Goal: Task Accomplishment & Management: Use online tool/utility

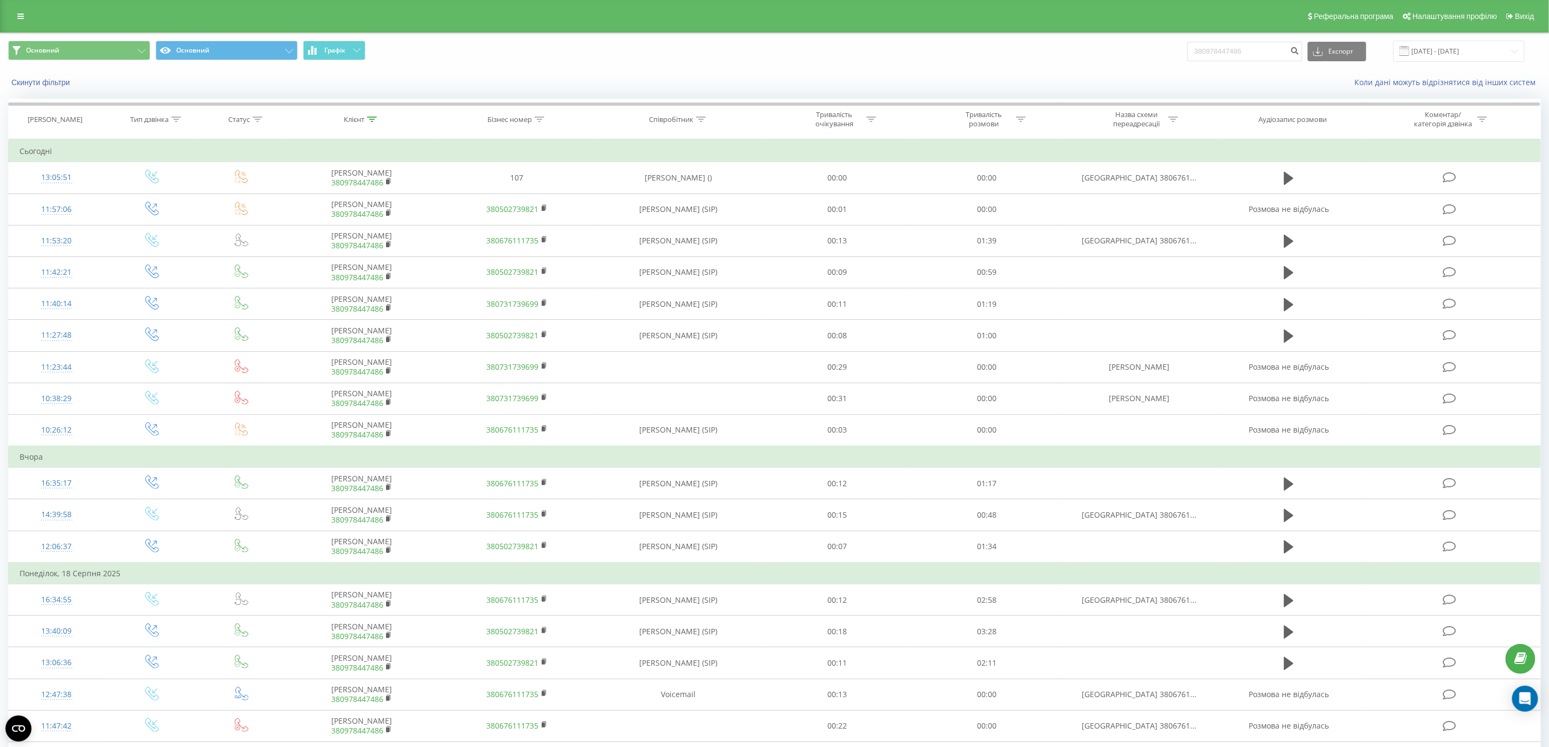
click at [20, 26] on div "Реферальна програма Налаштування профілю Вихід" at bounding box center [774, 16] width 1549 height 33
click at [24, 20] on link at bounding box center [21, 16] width 20 height 15
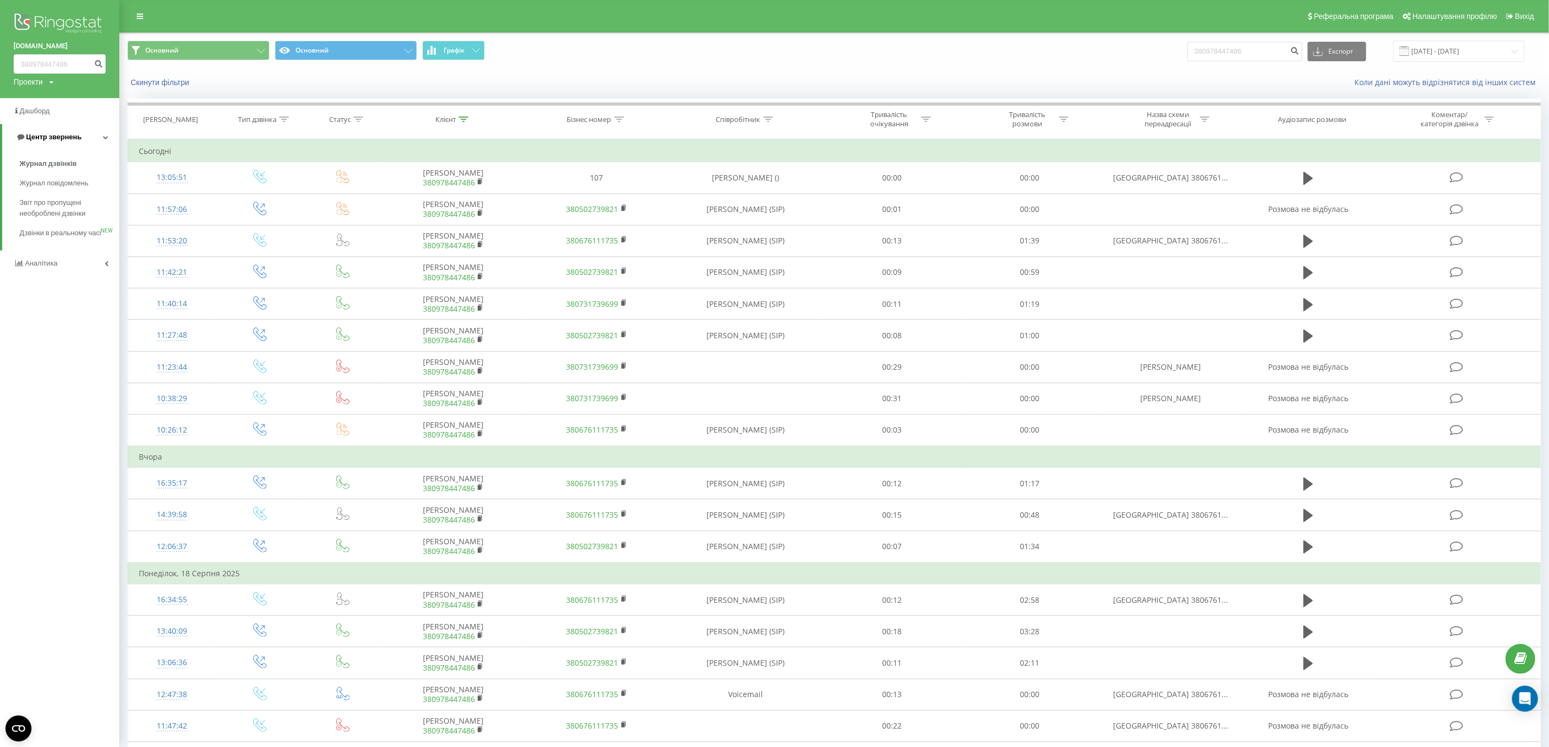
click at [54, 135] on span "Центр звернень" at bounding box center [53, 137] width 55 height 8
click at [54, 136] on span "Центр звернень" at bounding box center [51, 137] width 55 height 8
click at [54, 136] on span "Центр звернень" at bounding box center [53, 137] width 55 height 8
click at [55, 140] on span "Центр звернень" at bounding box center [51, 137] width 55 height 8
click at [62, 170] on link "Журнал дзвінків" at bounding box center [70, 164] width 100 height 20
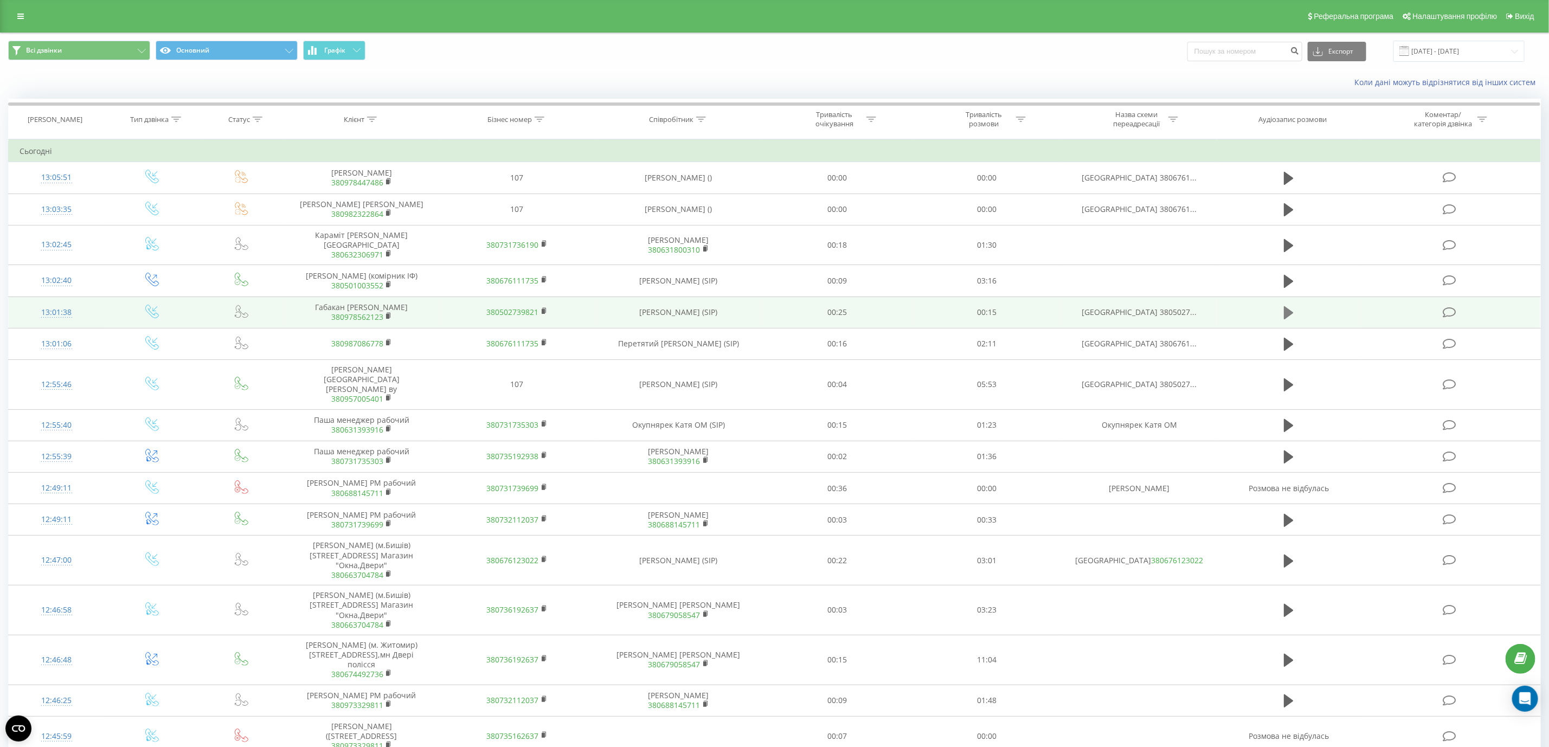
click at [1291, 314] on icon at bounding box center [1289, 312] width 10 height 13
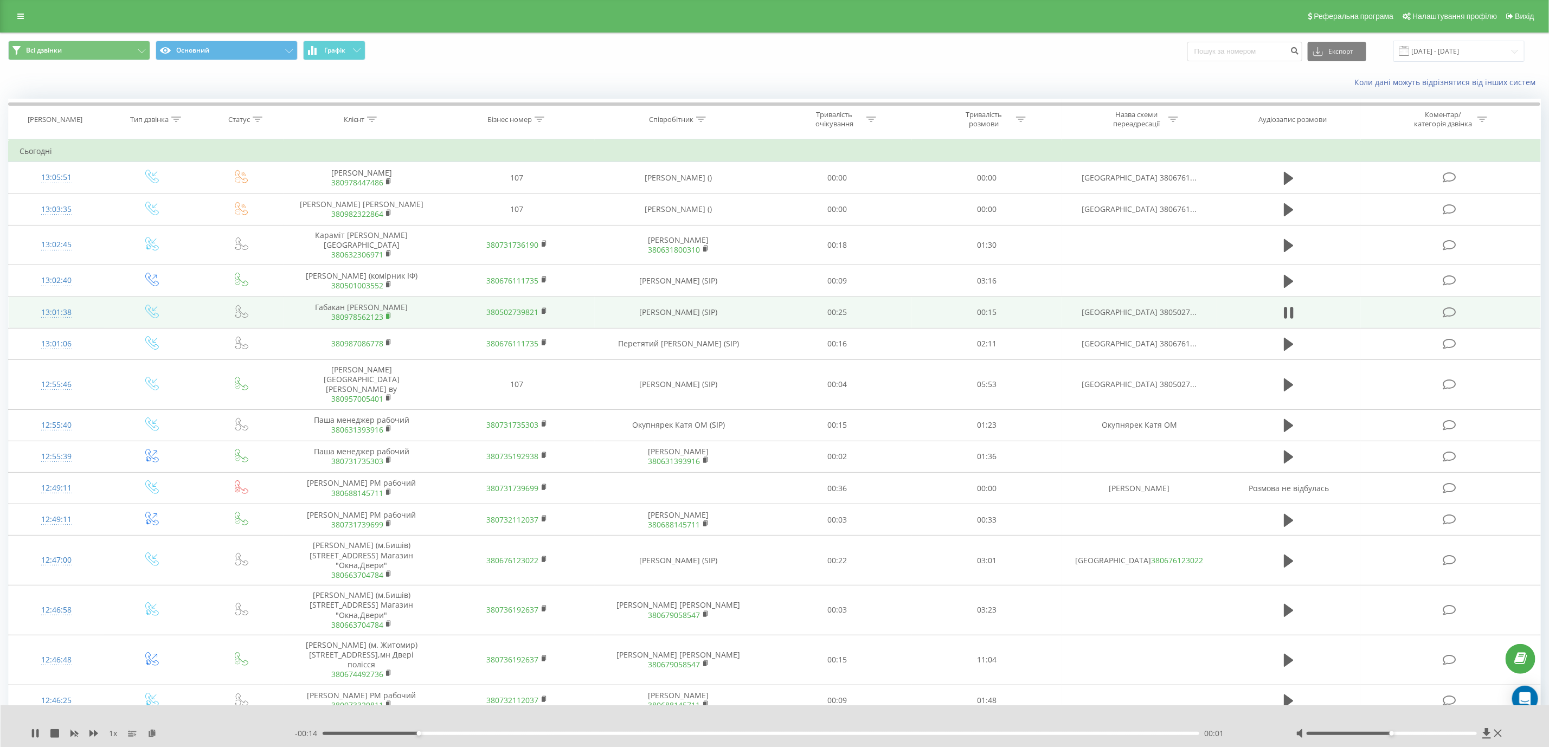
click at [387, 320] on icon at bounding box center [389, 316] width 6 height 8
